Goal: Task Accomplishment & Management: Manage account settings

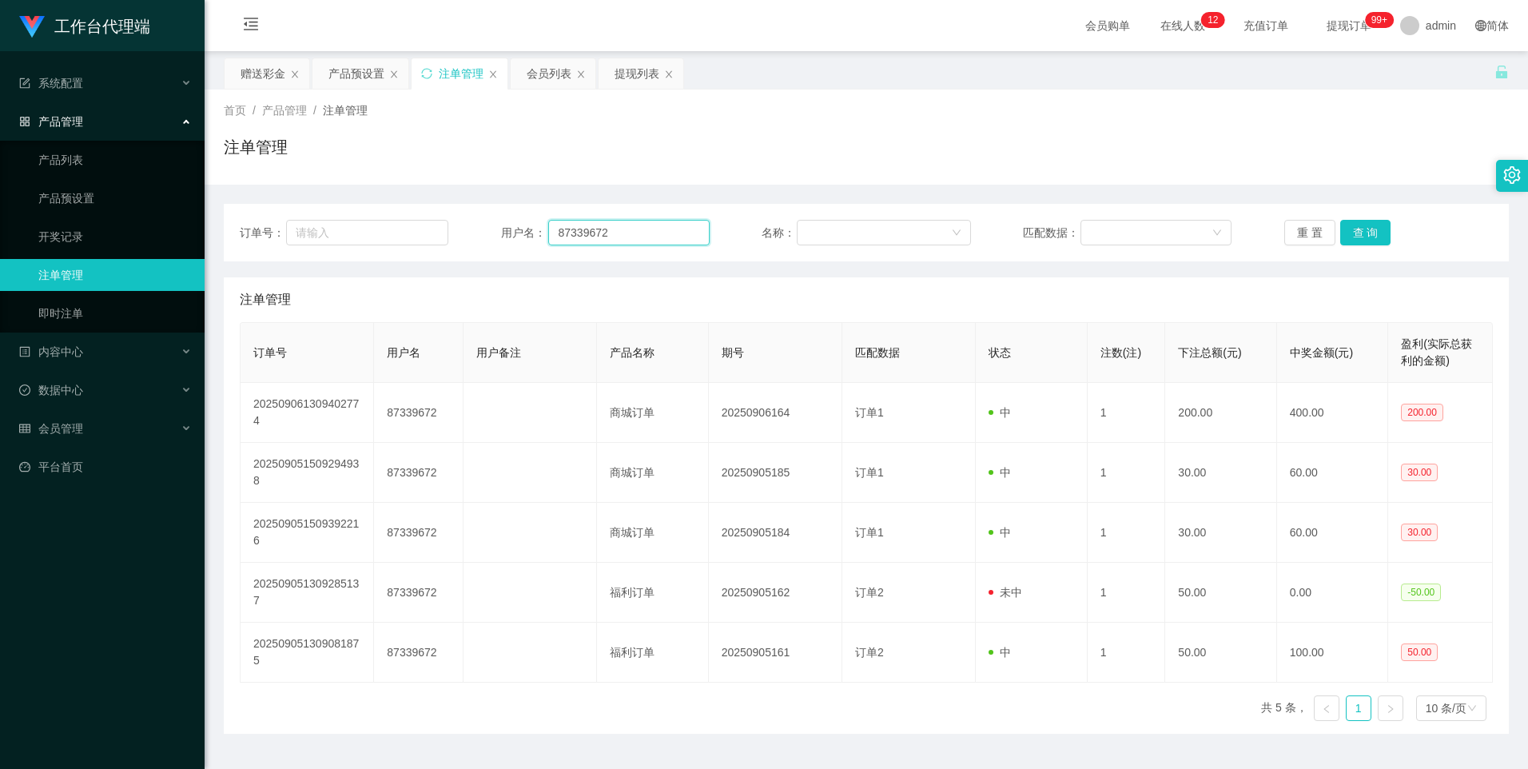
click at [627, 239] on input "87339672" at bounding box center [628, 233] width 161 height 26
drag, startPoint x: 627, startPoint y: 239, endPoint x: 794, endPoint y: 269, distance: 169.7
click at [628, 239] on input "87339672" at bounding box center [628, 233] width 161 height 26
paste input ":91220125"
click at [563, 231] on input ":91220125" at bounding box center [628, 233] width 161 height 26
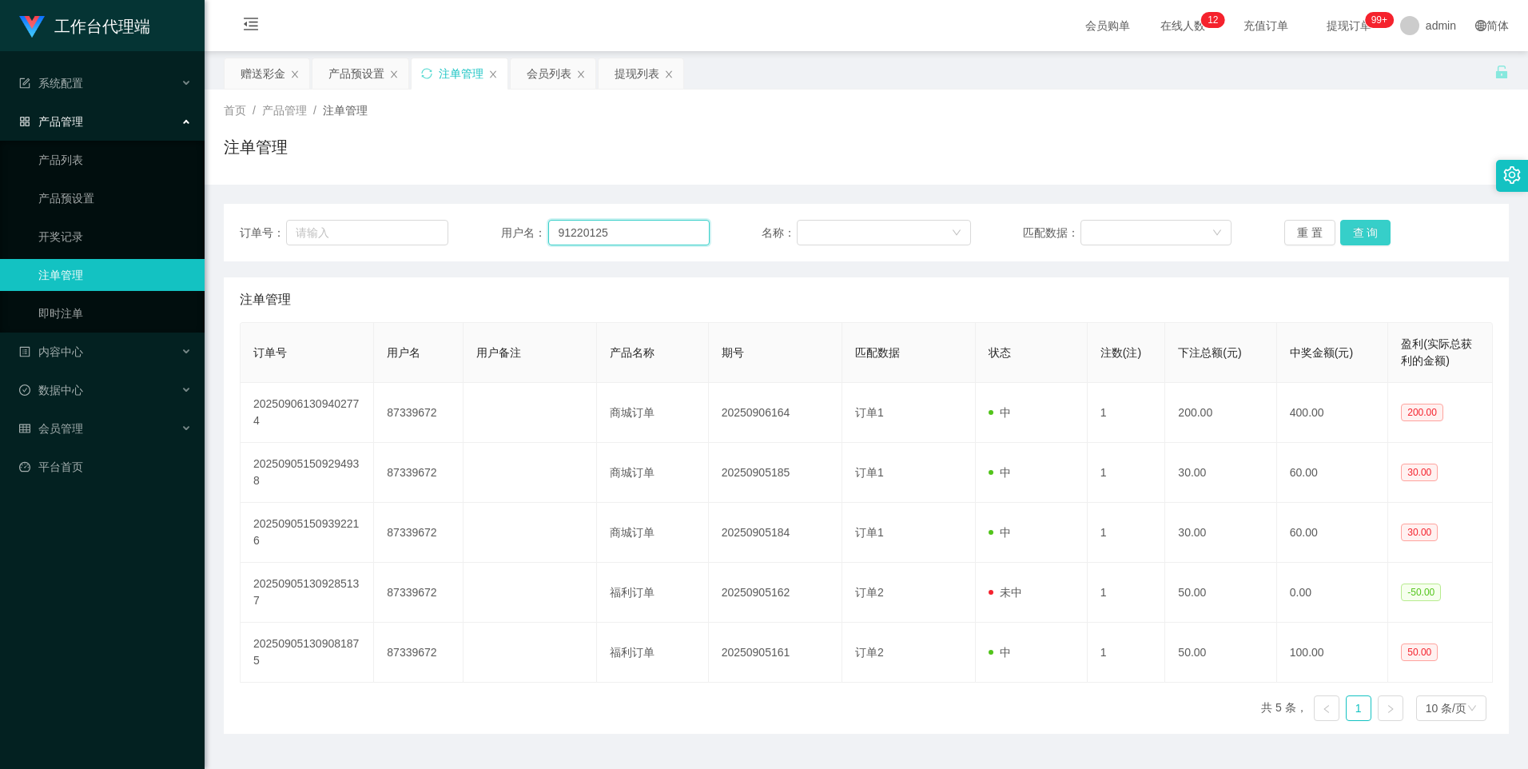
type input "91220125"
drag, startPoint x: 1357, startPoint y: 241, endPoint x: 1358, endPoint y: 233, distance: 8.0
click at [1357, 239] on button "查 询" at bounding box center [1365, 233] width 51 height 26
click at [631, 232] on input "91220125" at bounding box center [628, 233] width 161 height 26
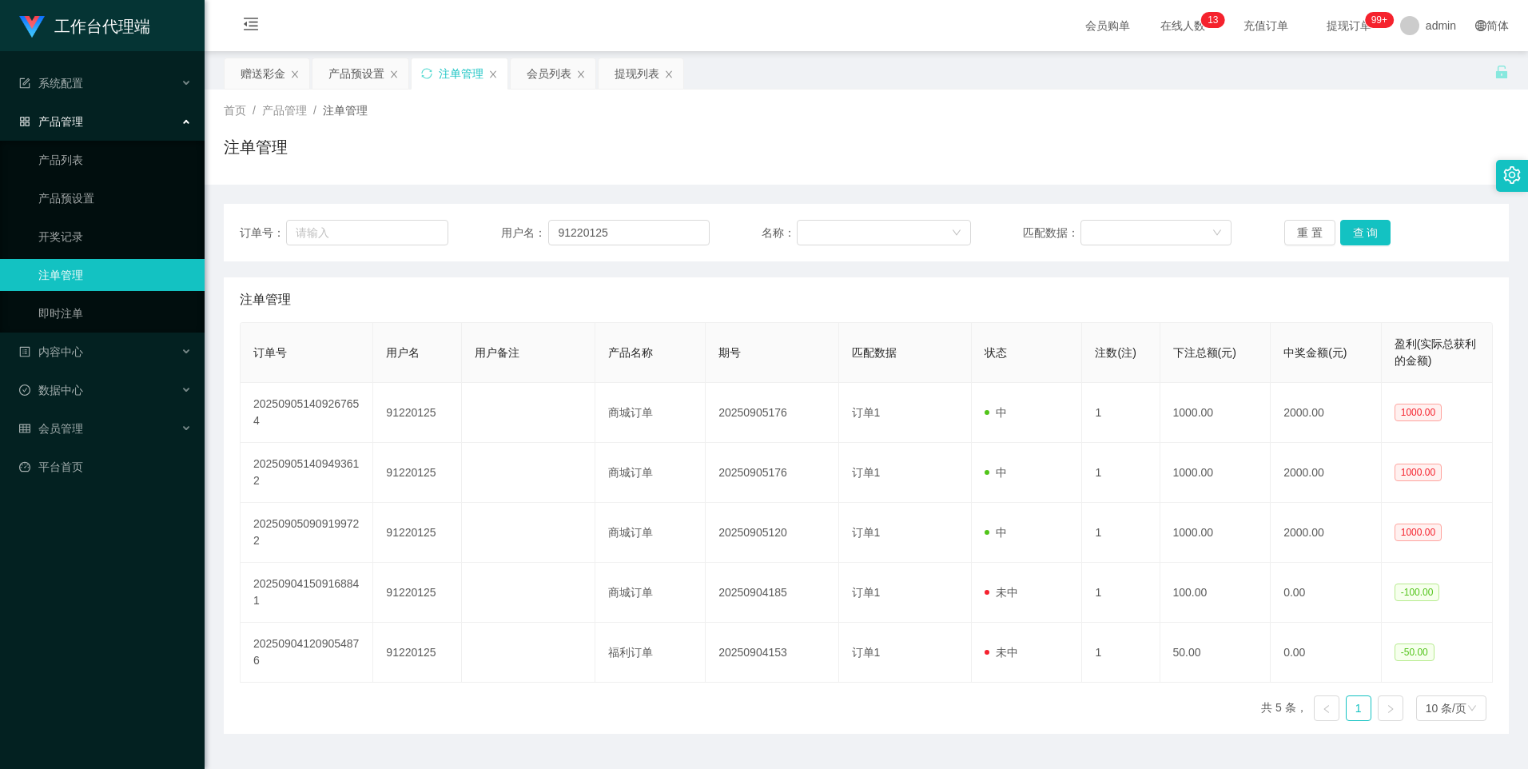
drag, startPoint x: 348, startPoint y: 74, endPoint x: 385, endPoint y: 186, distance: 118.5
click at [348, 74] on div "产品预设置" at bounding box center [356, 73] width 56 height 30
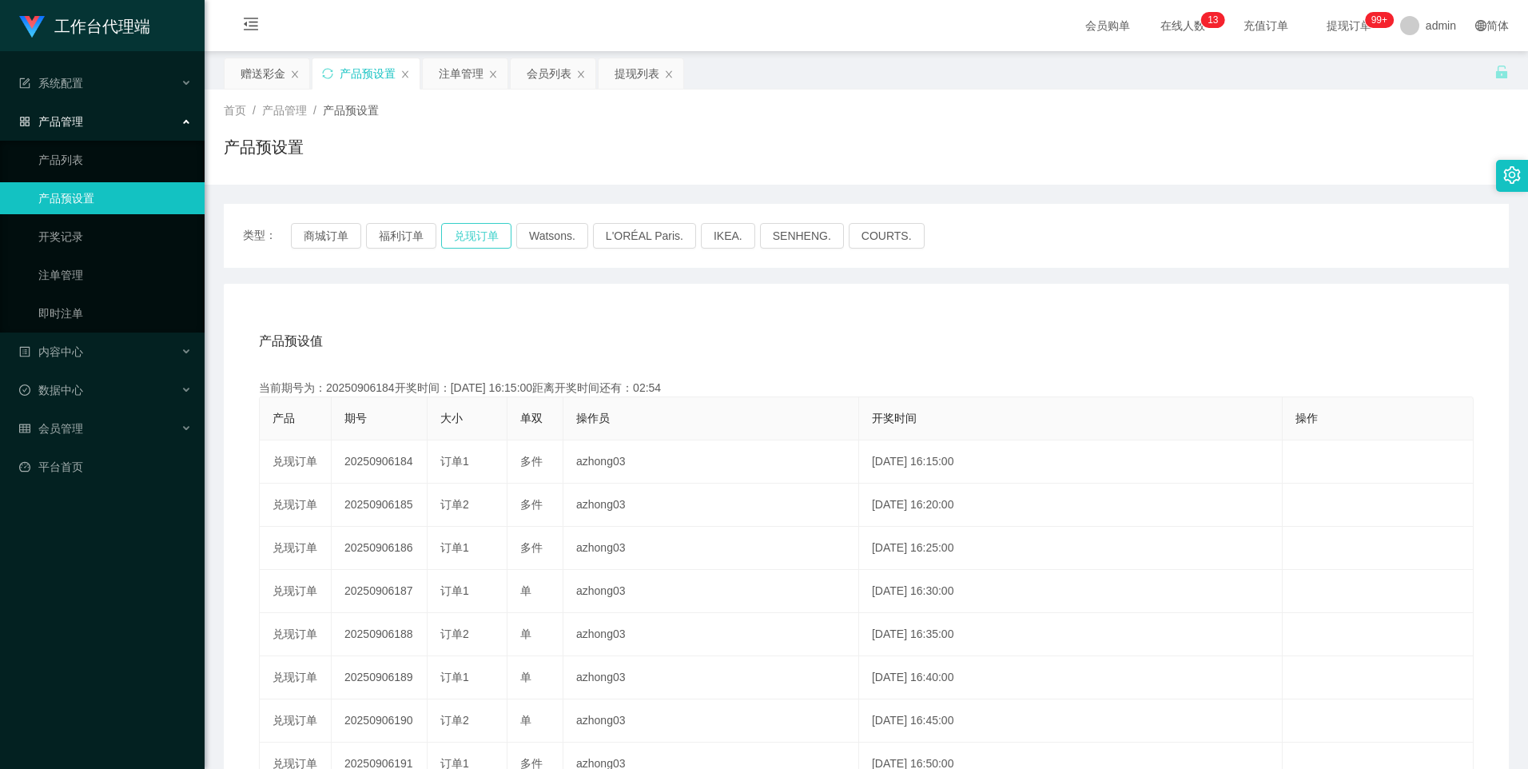
click at [474, 240] on button "兑现订单" at bounding box center [476, 236] width 70 height 26
click at [466, 74] on div "注单管理" at bounding box center [461, 73] width 45 height 30
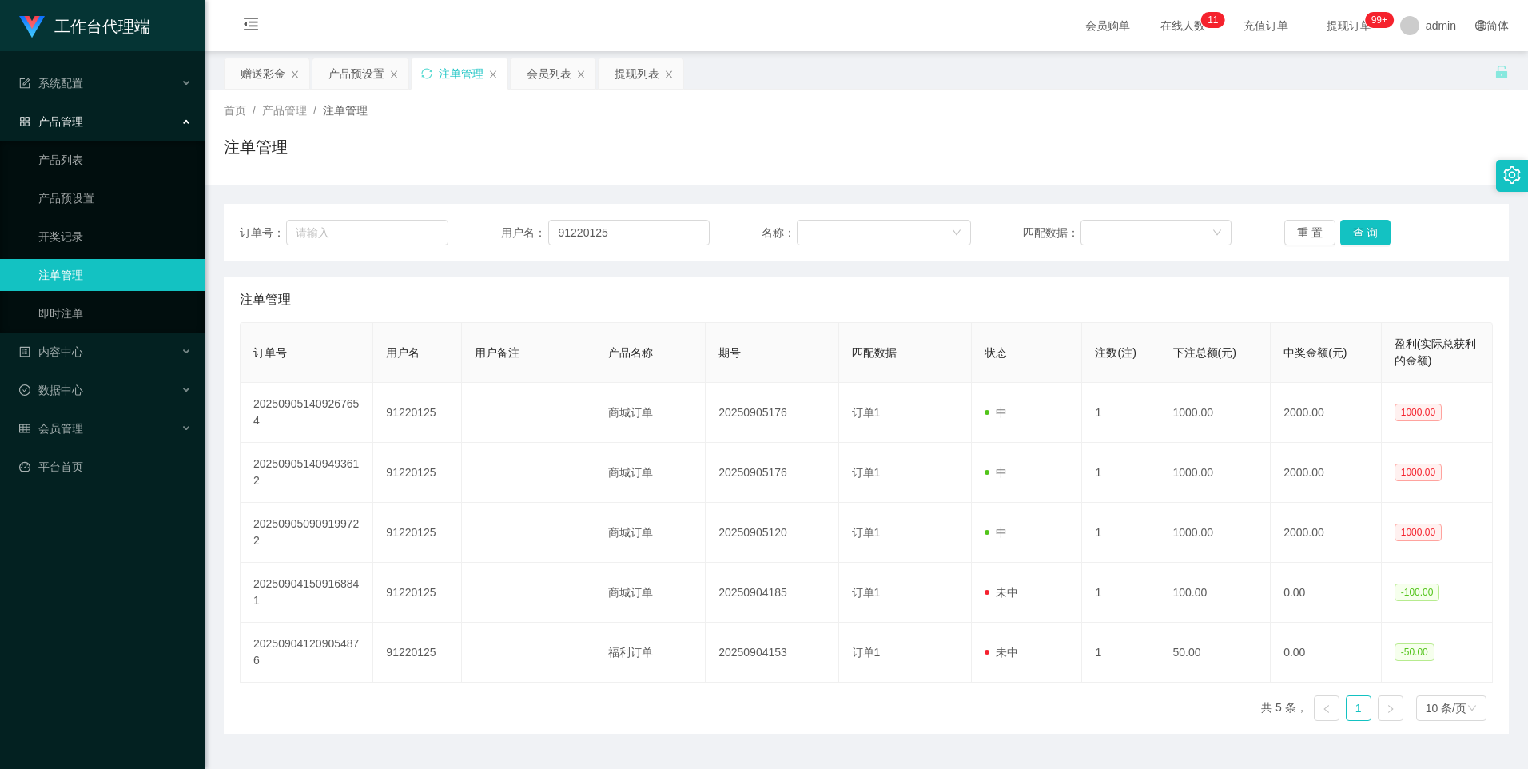
drag, startPoint x: 256, startPoint y: 74, endPoint x: 327, endPoint y: 132, distance: 92.0
click at [255, 73] on div "赠送彩金" at bounding box center [263, 73] width 45 height 30
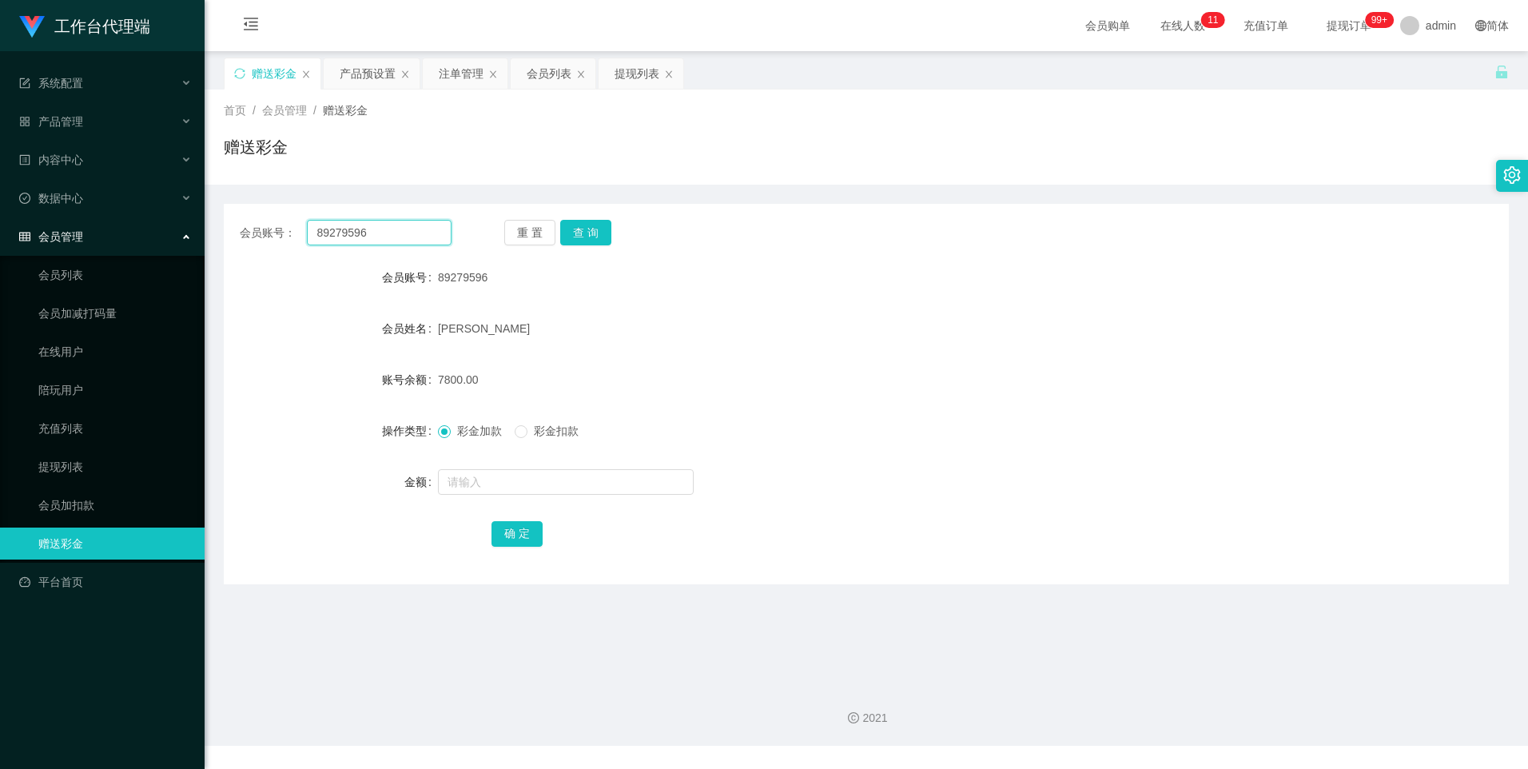
click at [439, 235] on input "89279596" at bounding box center [379, 233] width 144 height 26
paste input "91220125"
type input "91220125"
click at [587, 236] on button "查 询" at bounding box center [585, 233] width 51 height 26
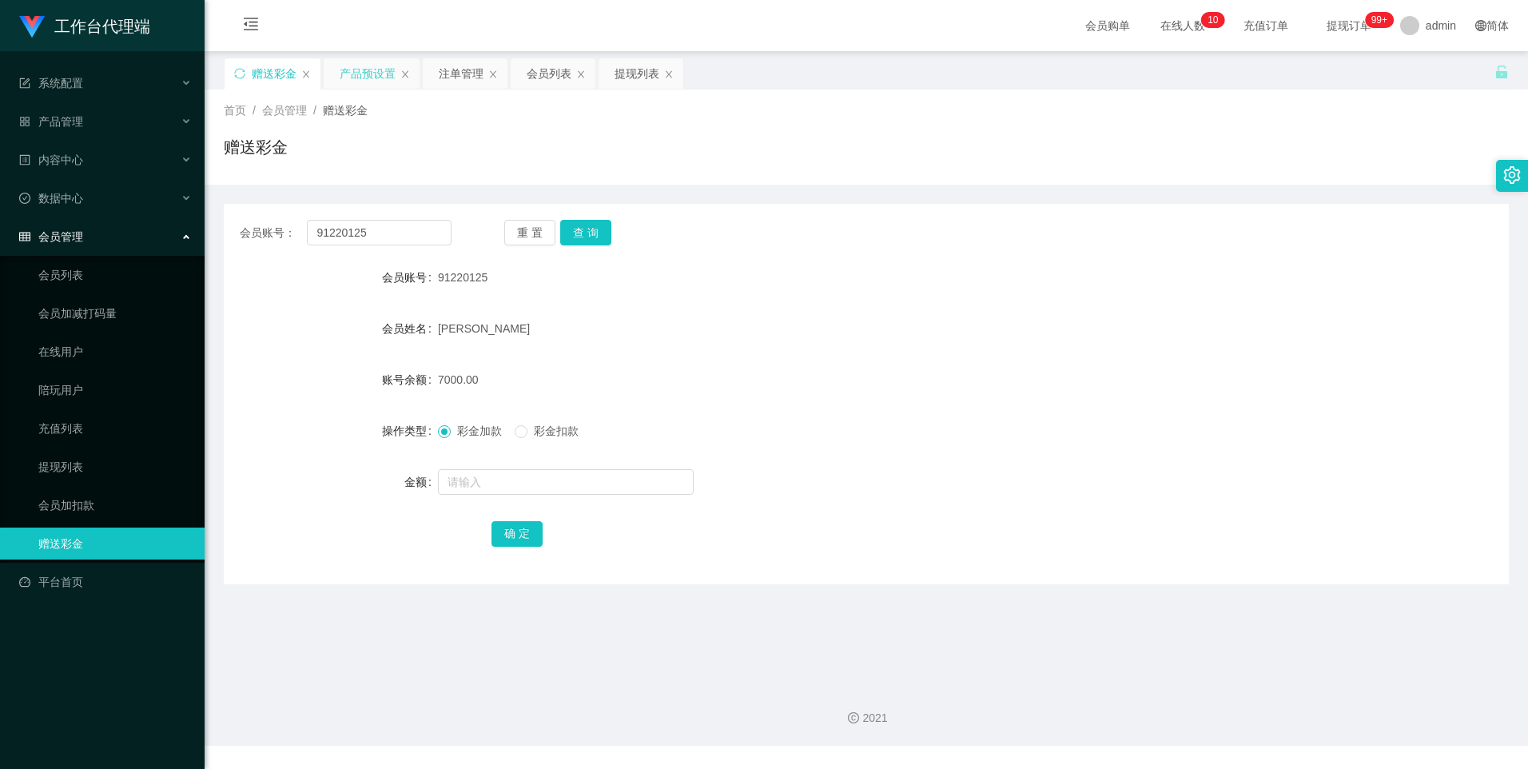
click at [361, 64] on div "产品预设置" at bounding box center [368, 73] width 56 height 30
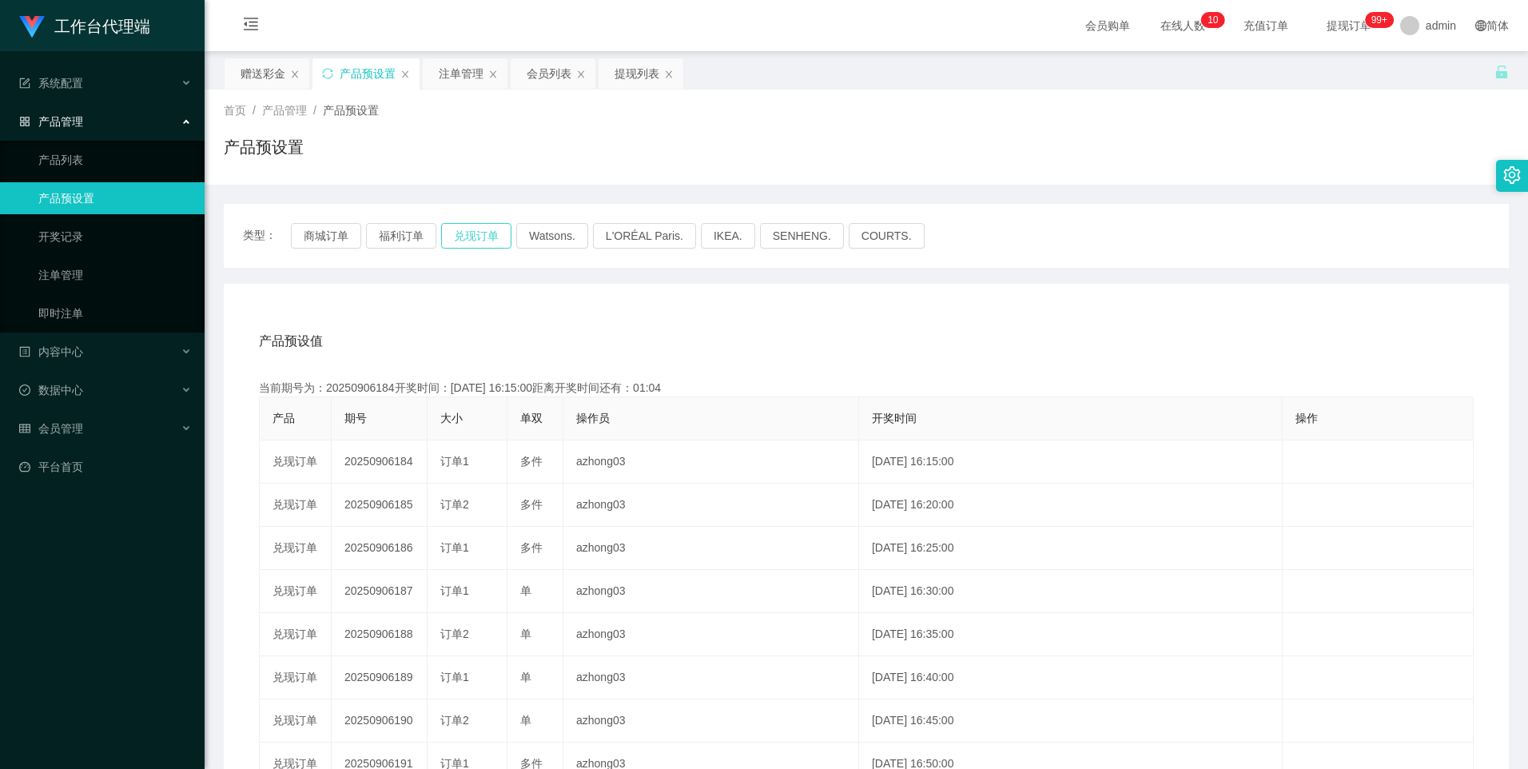
click at [478, 235] on button "兑现订单" at bounding box center [476, 236] width 70 height 26
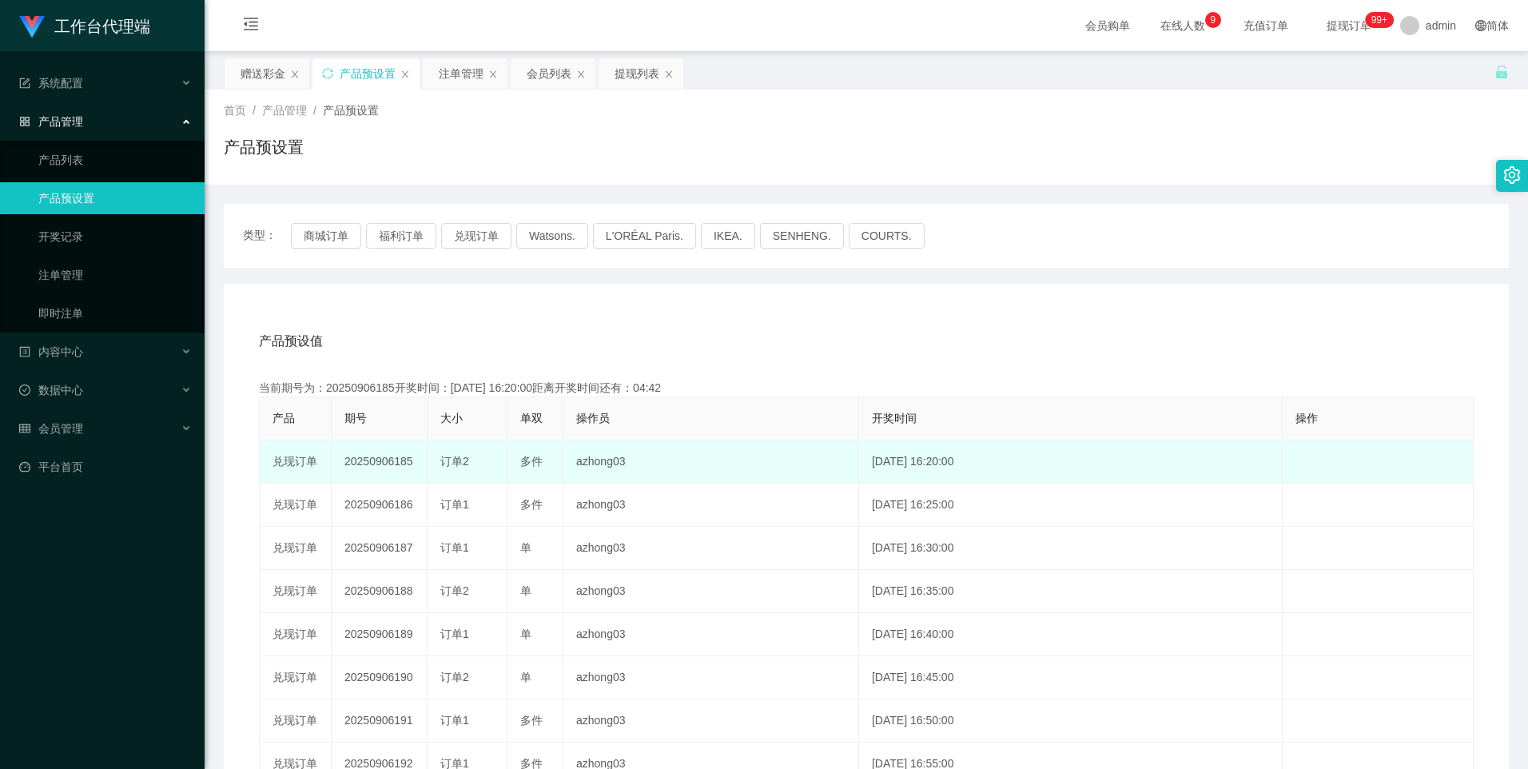
click at [378, 463] on td "20250906185" at bounding box center [380, 461] width 96 height 43
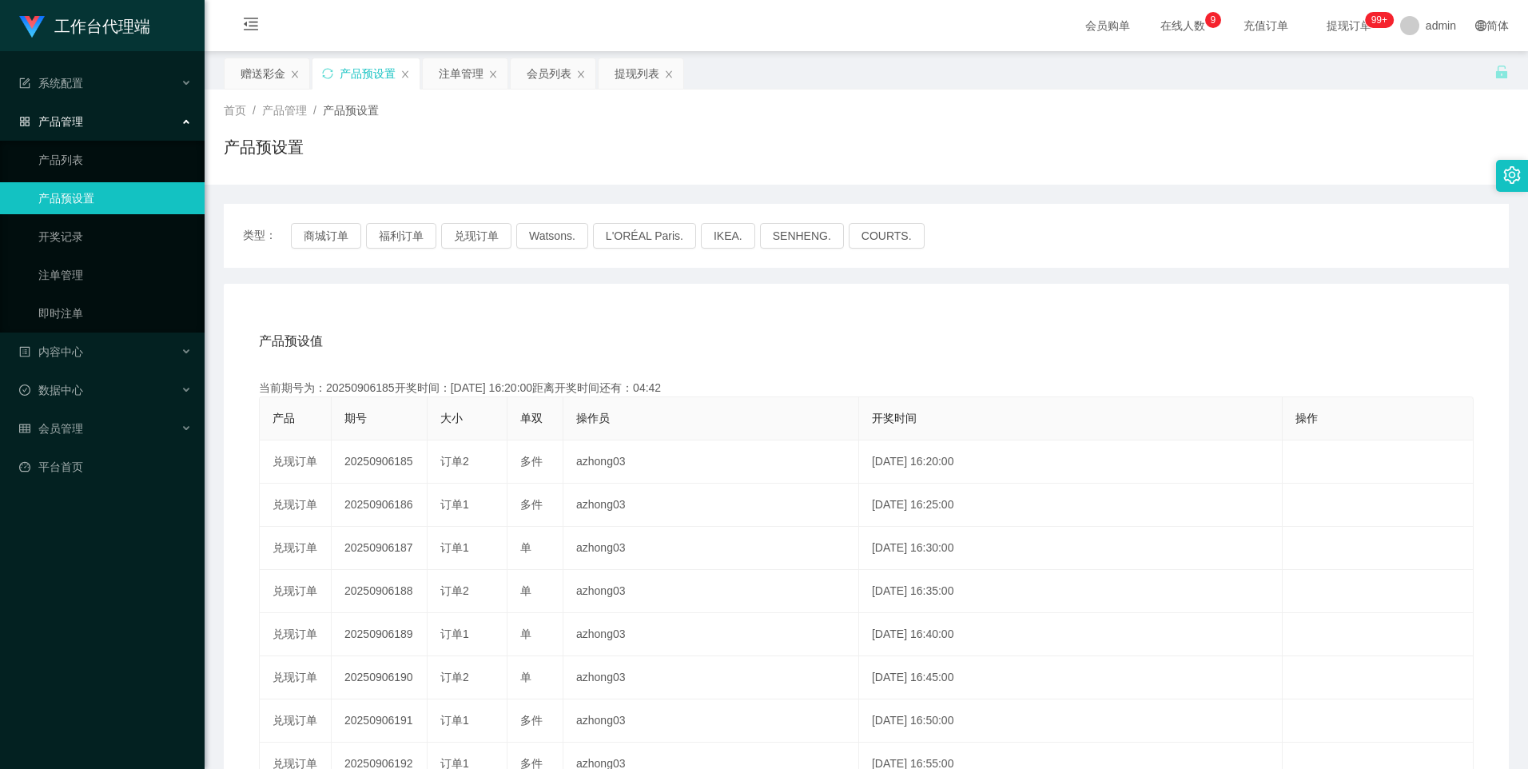
copy td "20250906185"
click at [460, 75] on div "注单管理" at bounding box center [461, 73] width 45 height 30
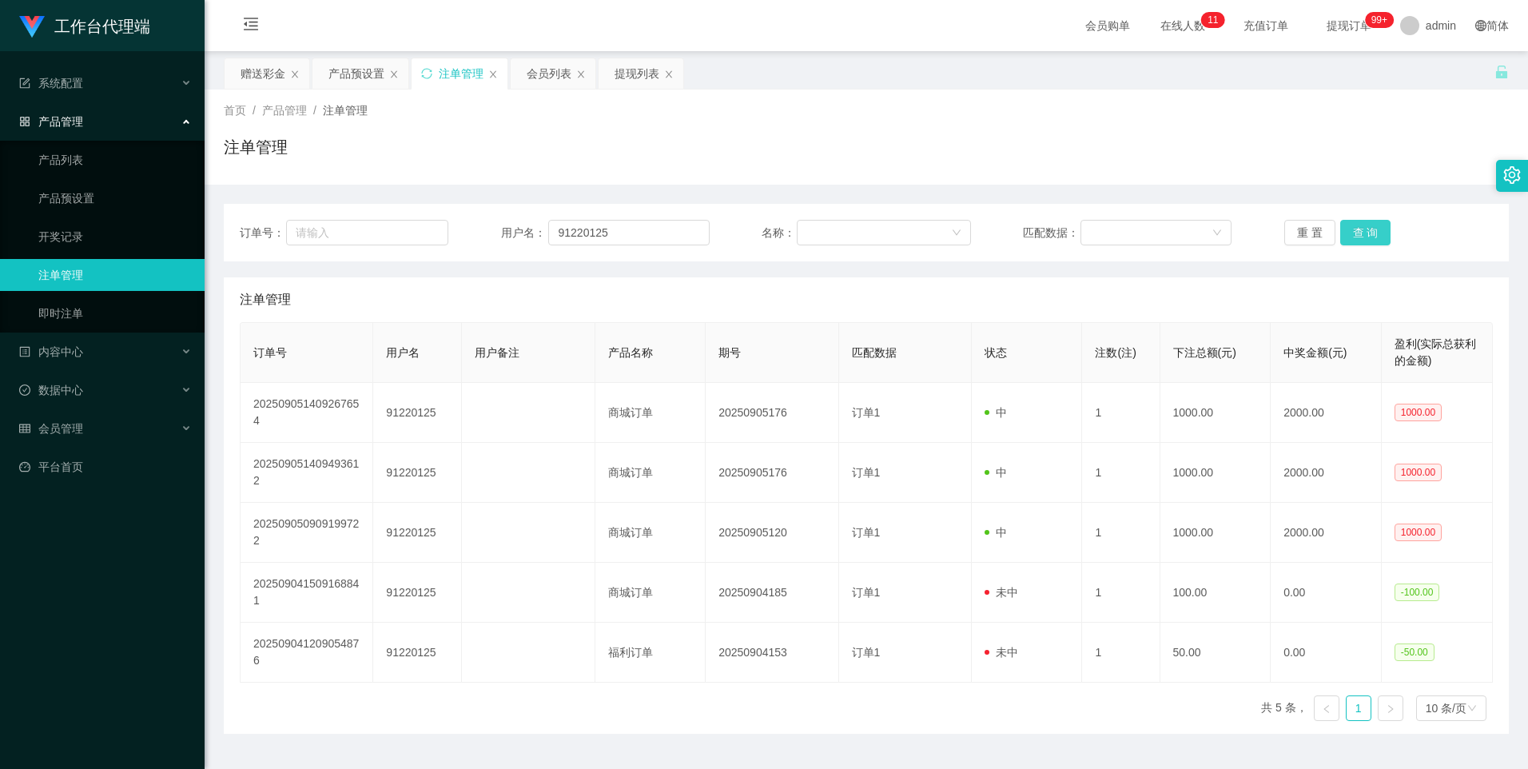
click at [1360, 236] on button "查 询" at bounding box center [1365, 233] width 51 height 26
click at [1360, 237] on button "查 询" at bounding box center [1365, 233] width 51 height 26
click at [362, 68] on div "产品预设置" at bounding box center [356, 73] width 56 height 30
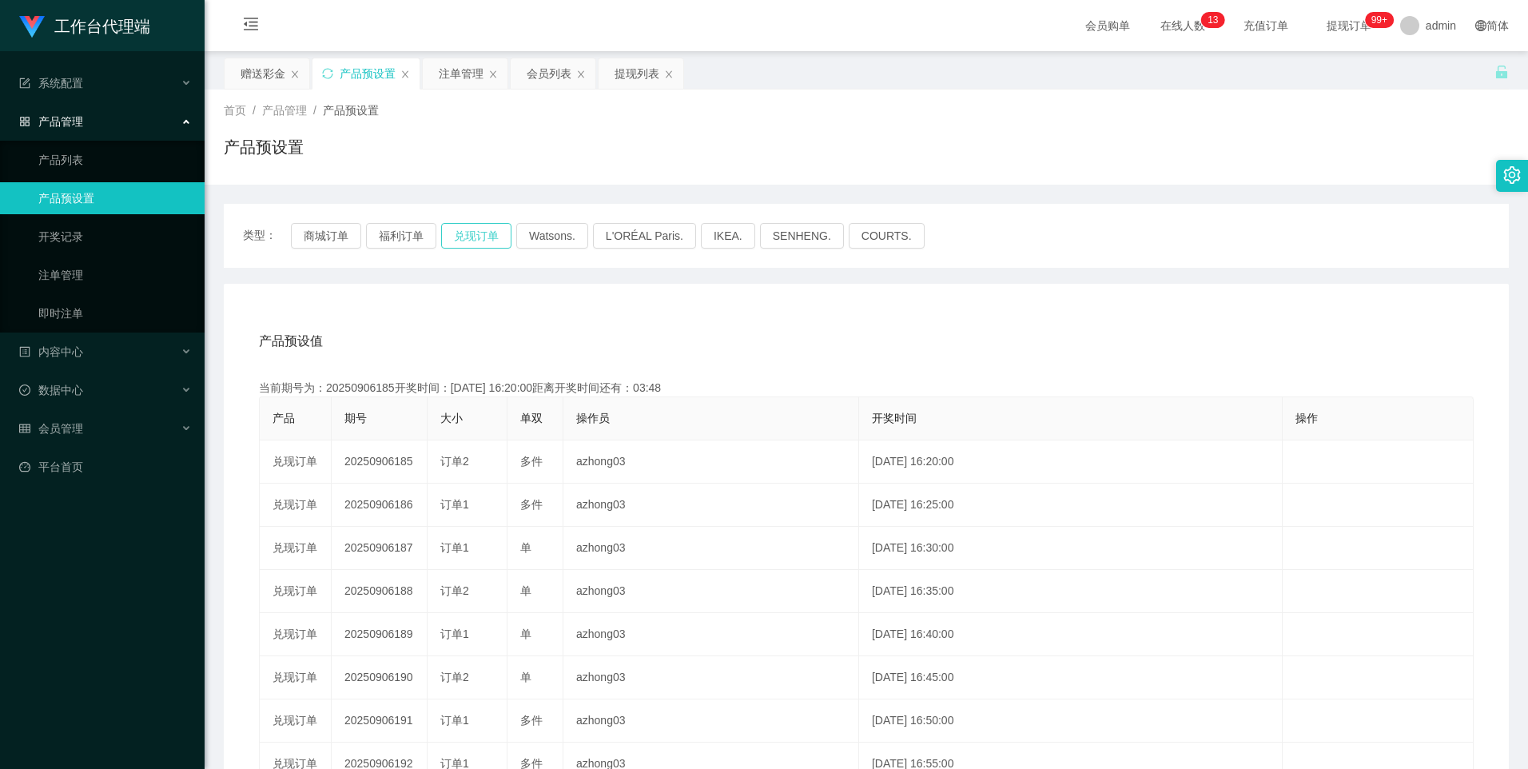
click at [487, 236] on button "兑现订单" at bounding box center [476, 236] width 70 height 26
click at [455, 71] on div "注单管理" at bounding box center [461, 73] width 45 height 30
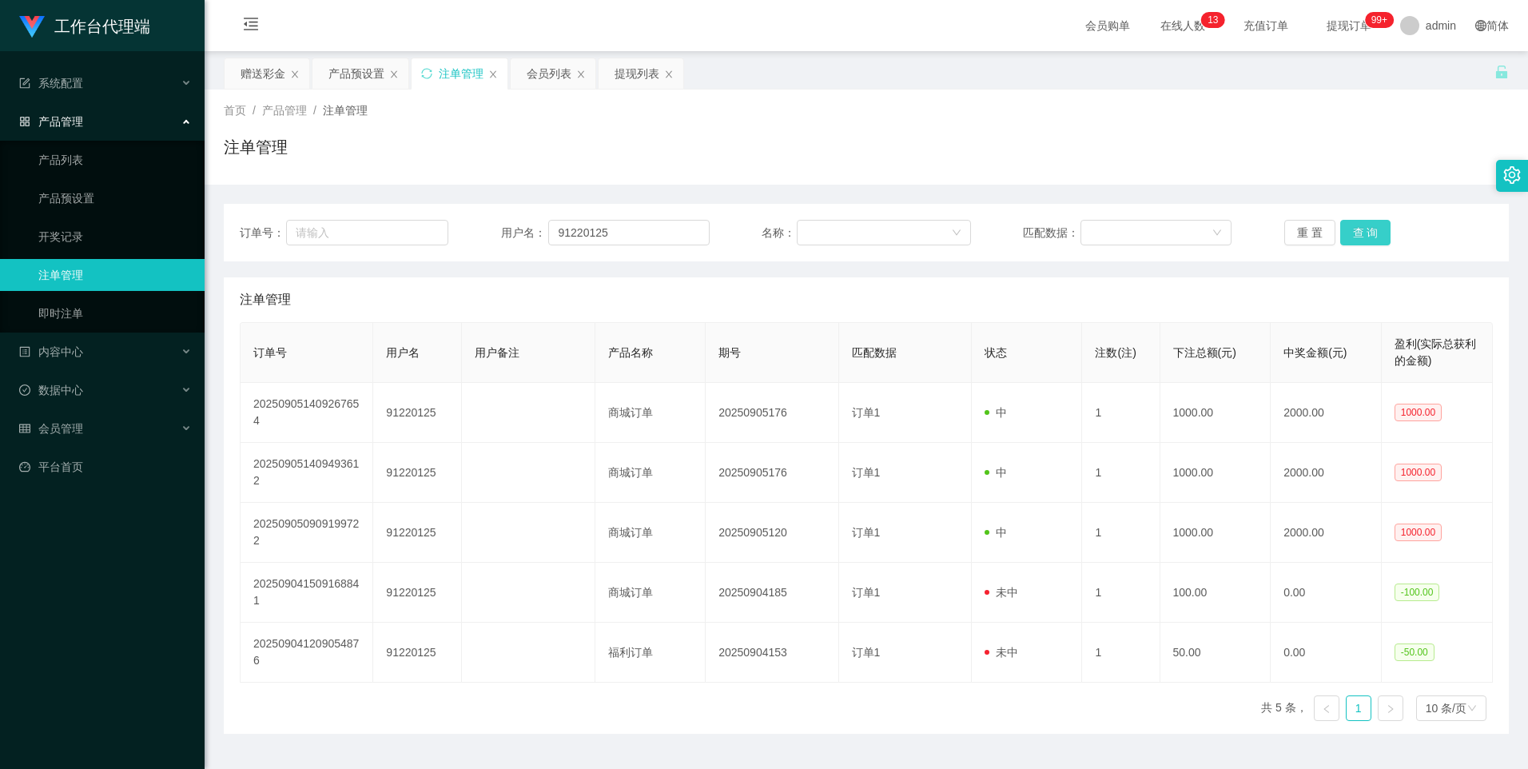
click at [1356, 228] on button "查 询" at bounding box center [1365, 233] width 51 height 26
click at [1357, 242] on button "查 询" at bounding box center [1365, 233] width 51 height 26
click at [1357, 225] on button "查 询" at bounding box center [1365, 233] width 51 height 26
click at [1356, 229] on button "查 询" at bounding box center [1365, 233] width 51 height 26
click at [1366, 230] on button "查 询" at bounding box center [1365, 233] width 51 height 26
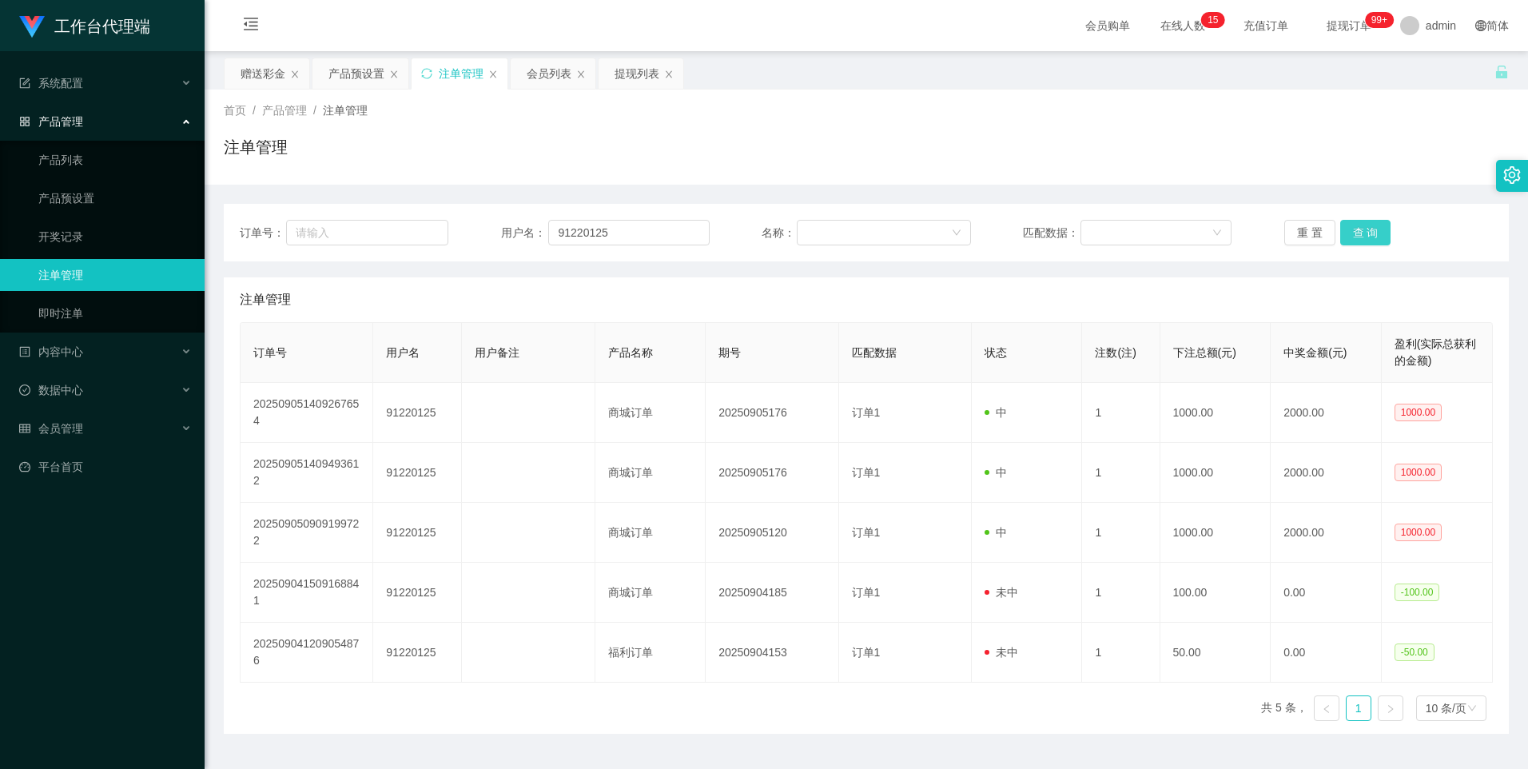
click at [1366, 238] on button "查 询" at bounding box center [1365, 233] width 51 height 26
click at [1364, 233] on button "查 询" at bounding box center [1365, 233] width 51 height 26
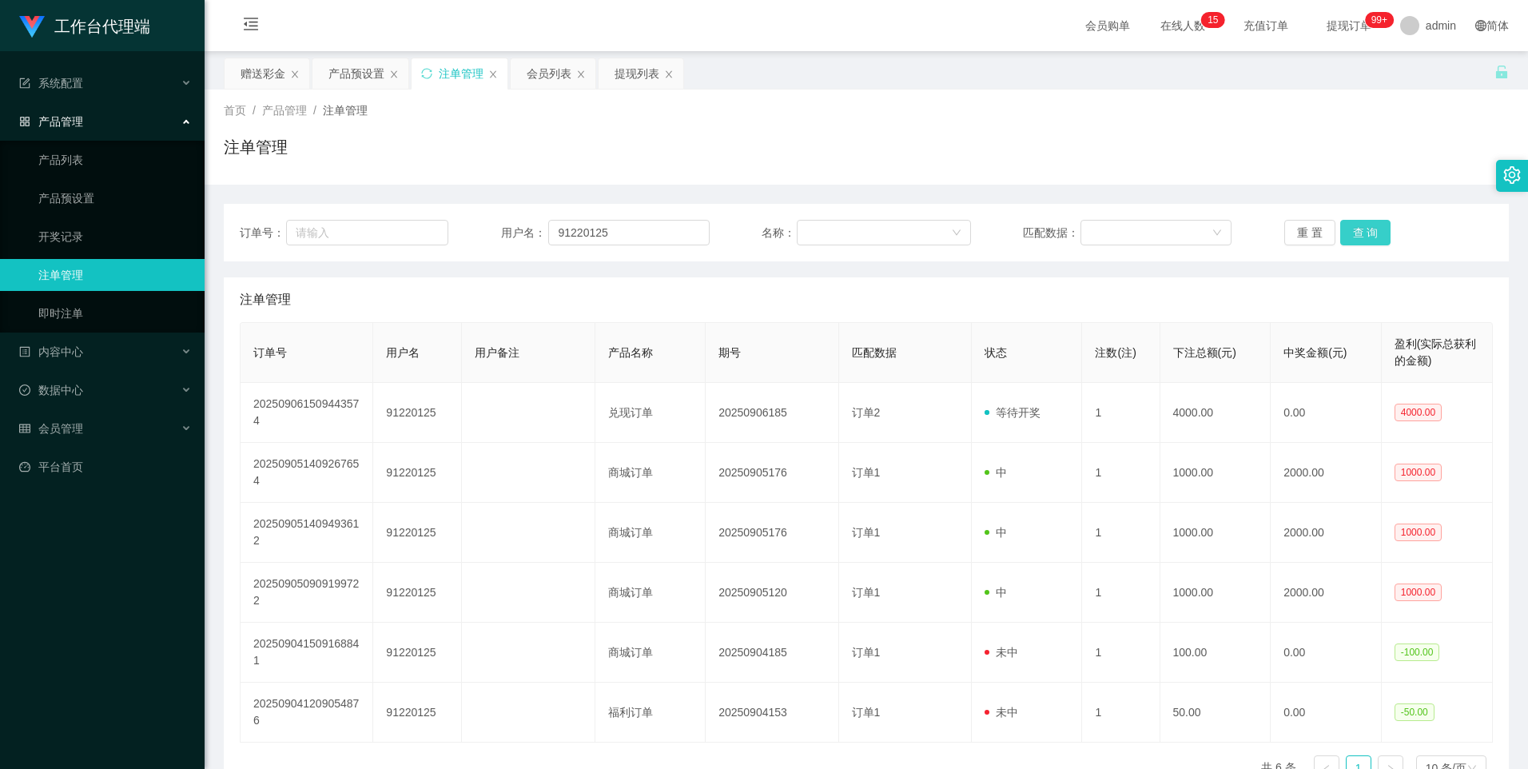
click at [1364, 233] on button "查 询" at bounding box center [1365, 233] width 51 height 26
click at [1362, 233] on button "查 询" at bounding box center [1365, 233] width 51 height 26
drag, startPoint x: 1362, startPoint y: 234, endPoint x: 1273, endPoint y: 238, distance: 88.8
click at [1362, 234] on button "查 询" at bounding box center [1365, 233] width 51 height 26
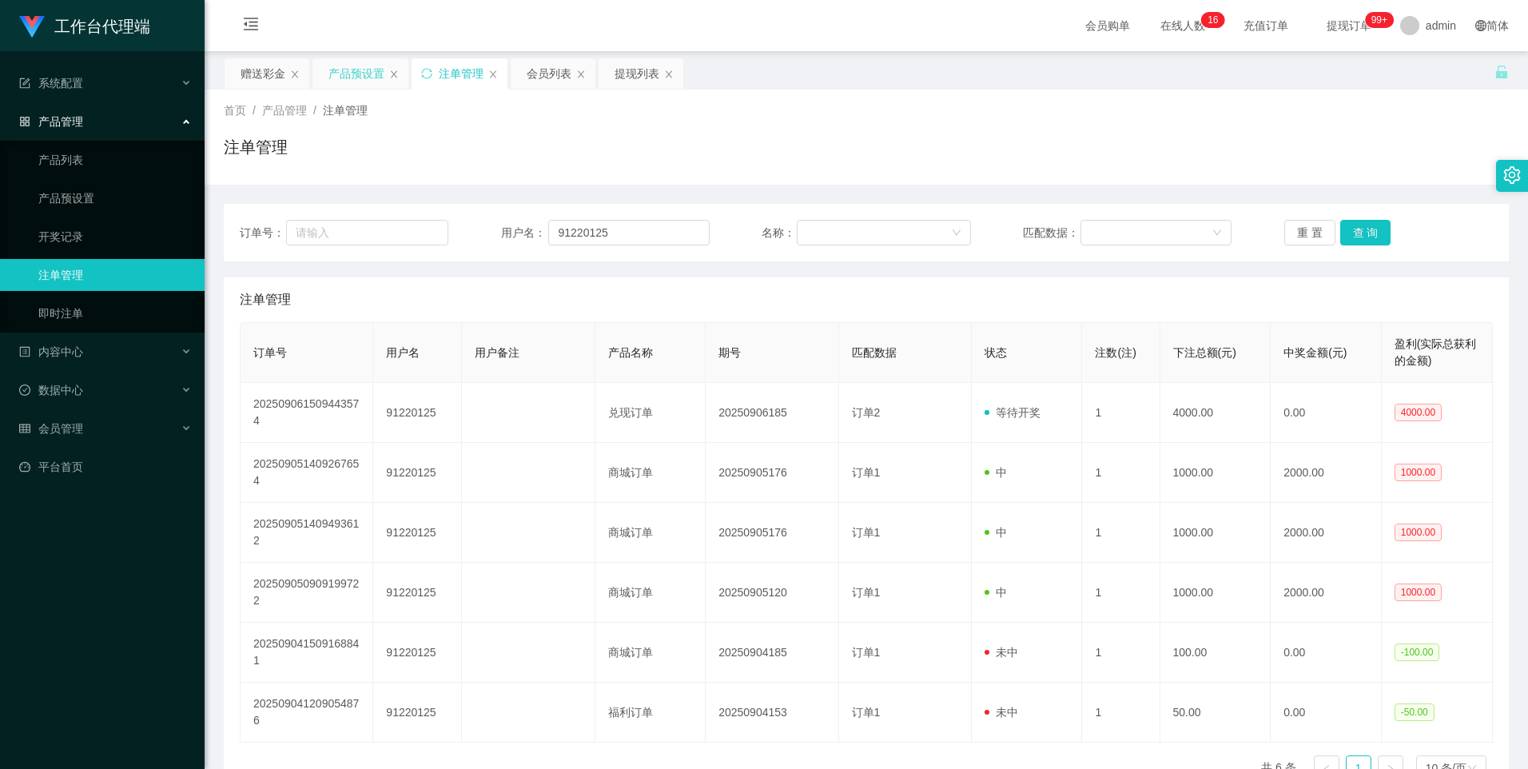
click at [341, 65] on div "产品预设置" at bounding box center [356, 73] width 56 height 30
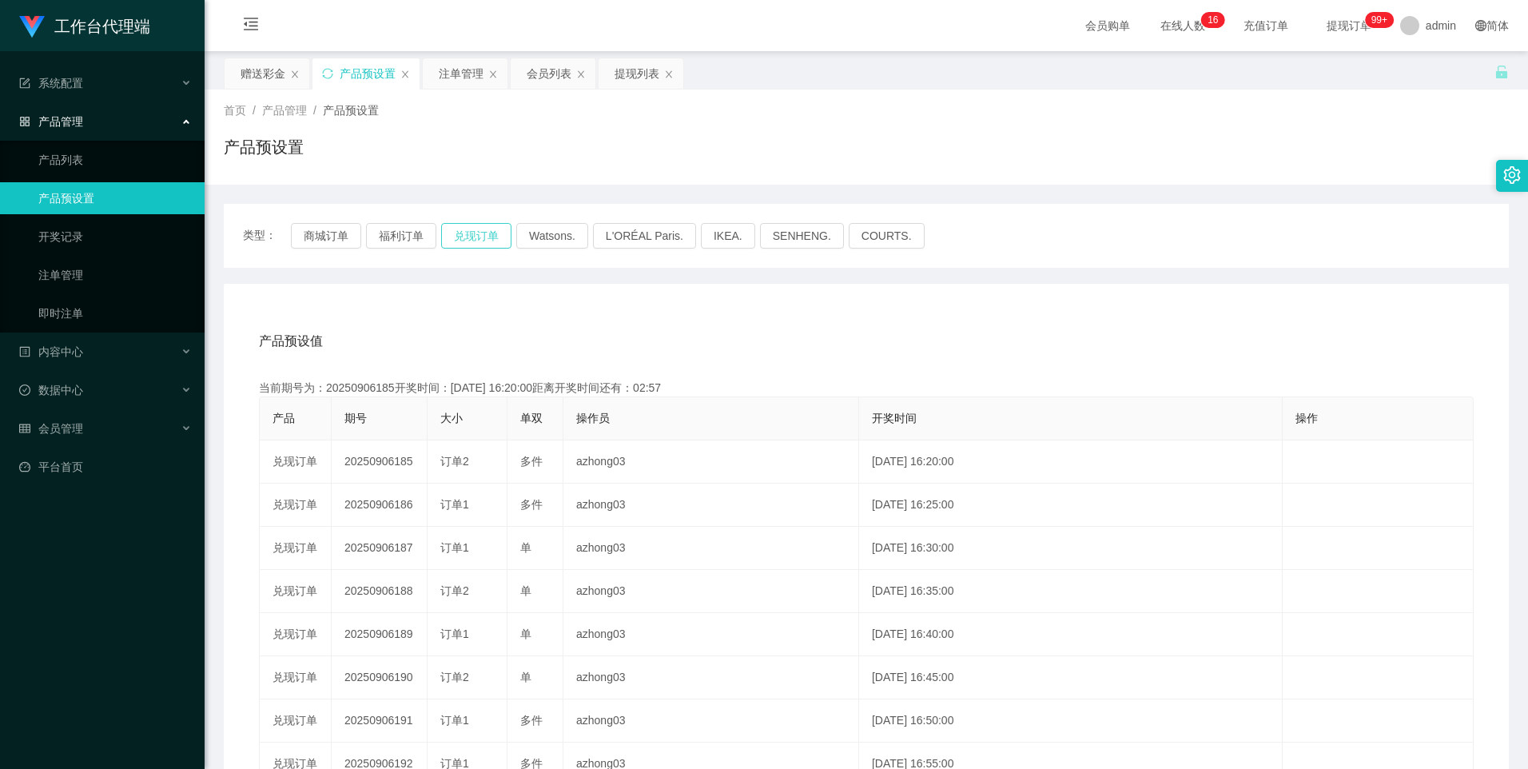
click at [499, 233] on button "兑现订单" at bounding box center [476, 236] width 70 height 26
click at [459, 75] on div "注单管理" at bounding box center [461, 73] width 45 height 30
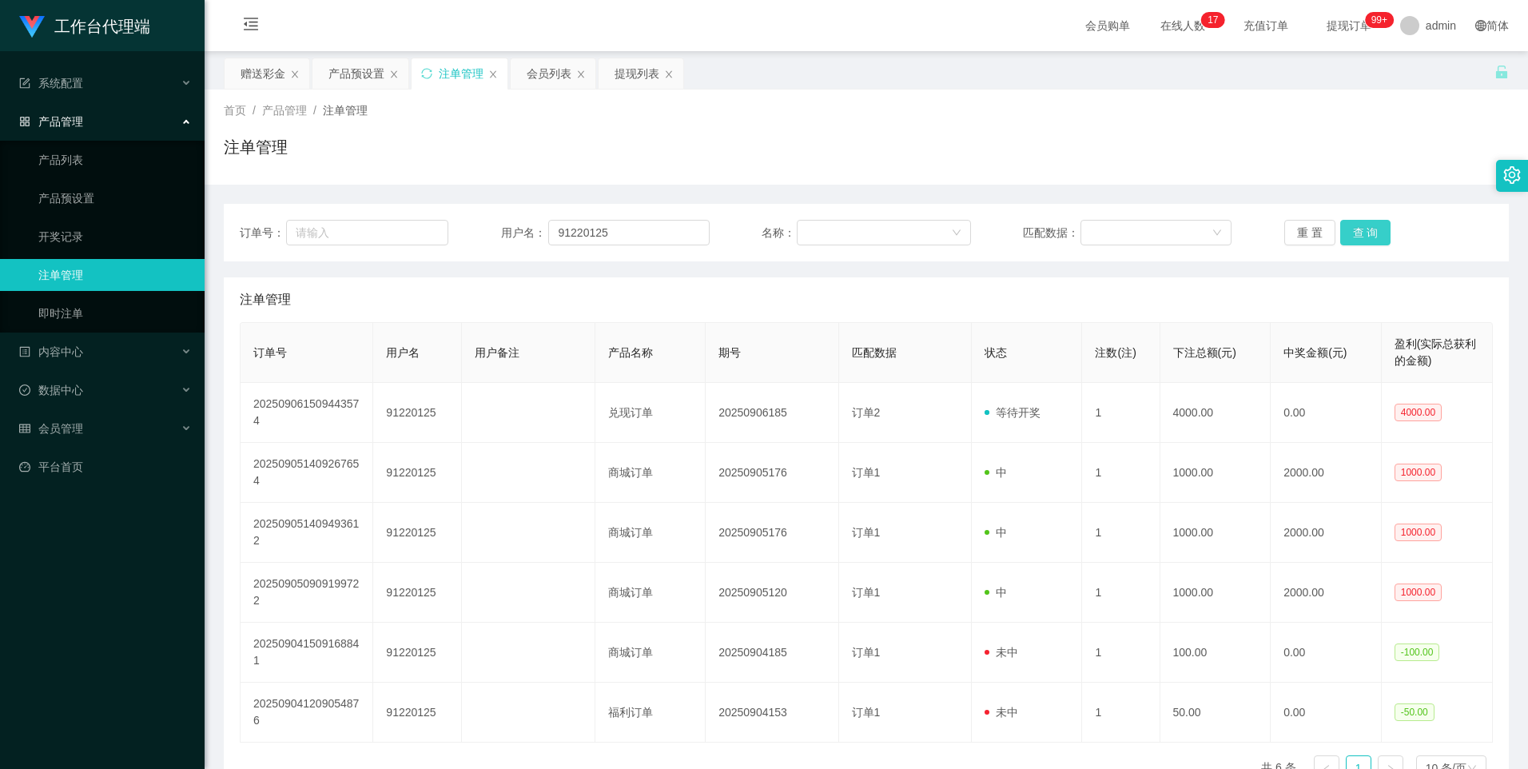
click at [1356, 227] on button "查 询" at bounding box center [1365, 233] width 51 height 26
click at [1362, 233] on button "查 询" at bounding box center [1365, 233] width 51 height 26
click at [1362, 237] on button "查 询" at bounding box center [1365, 233] width 51 height 26
click at [1358, 228] on button "查 询" at bounding box center [1365, 233] width 51 height 26
click at [1359, 230] on button "查 询" at bounding box center [1365, 233] width 51 height 26
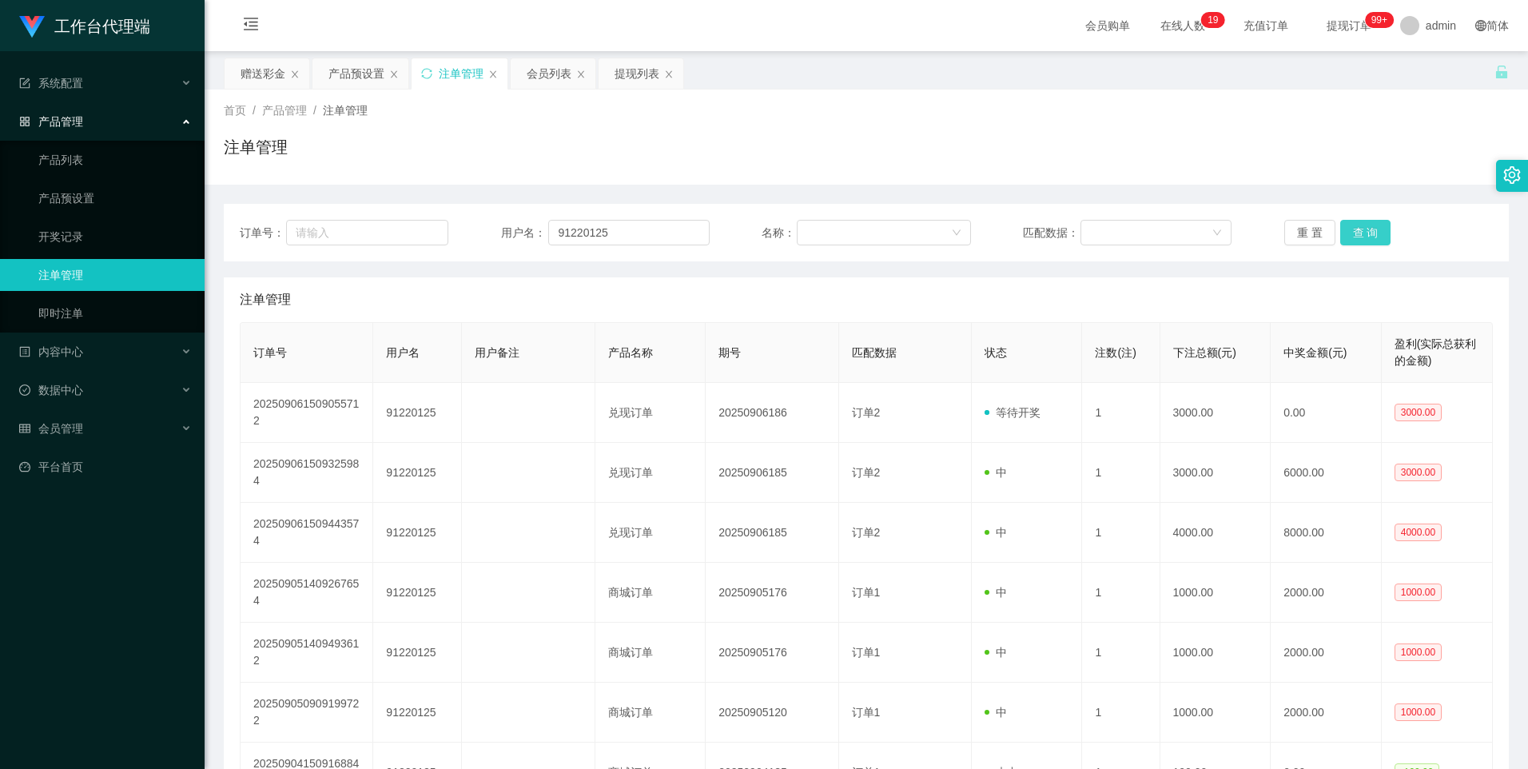
click at [1359, 230] on button "查 询" at bounding box center [1365, 233] width 51 height 26
click at [1359, 229] on button "查 询" at bounding box center [1365, 233] width 51 height 26
click at [1359, 233] on button "查 询" at bounding box center [1365, 233] width 51 height 26
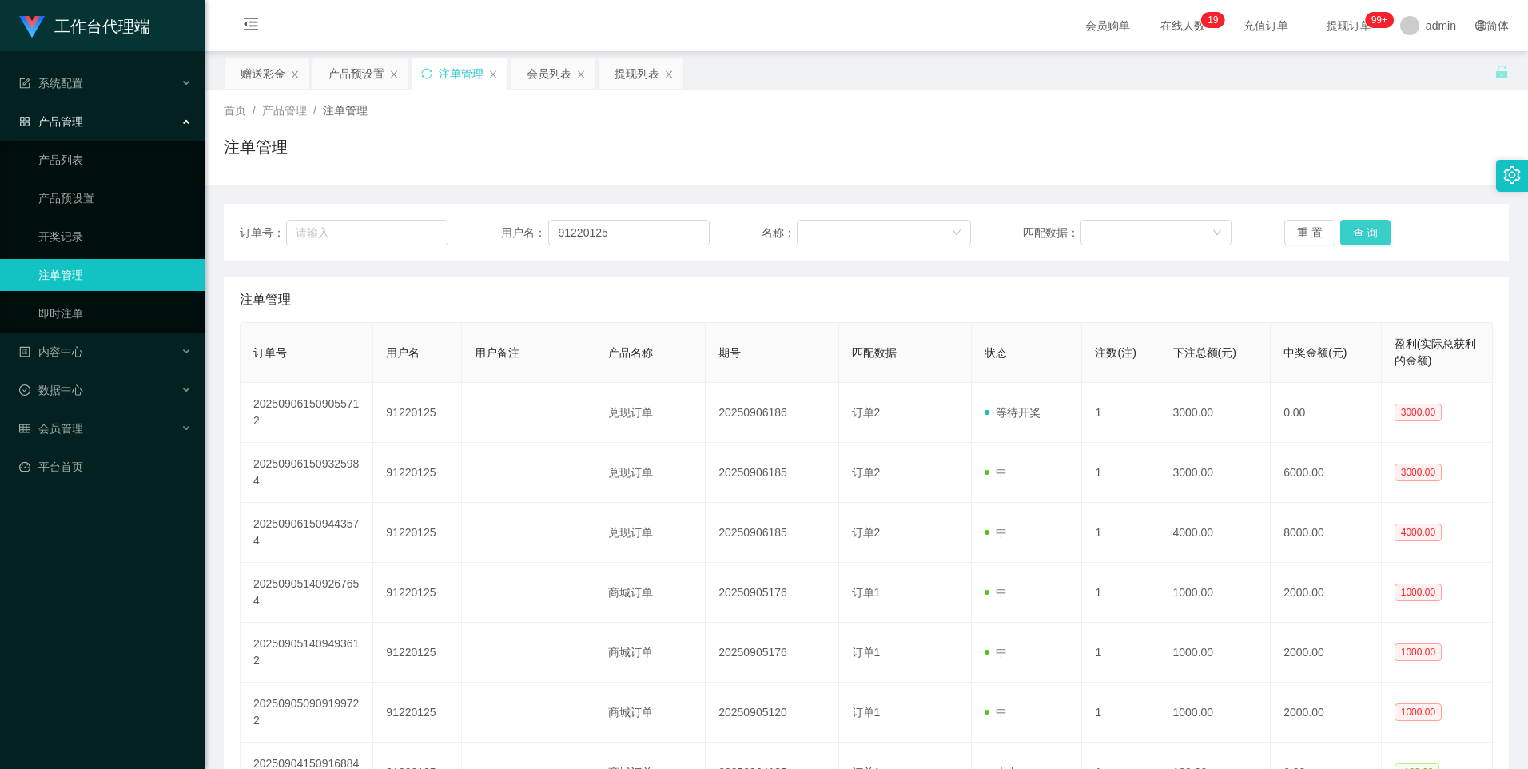
click at [1359, 227] on button "查 询" at bounding box center [1365, 233] width 51 height 26
click at [652, 235] on input "91220125" at bounding box center [628, 233] width 161 height 26
click at [1365, 231] on button "查 询" at bounding box center [1365, 233] width 51 height 26
